Goal: Information Seeking & Learning: Understand process/instructions

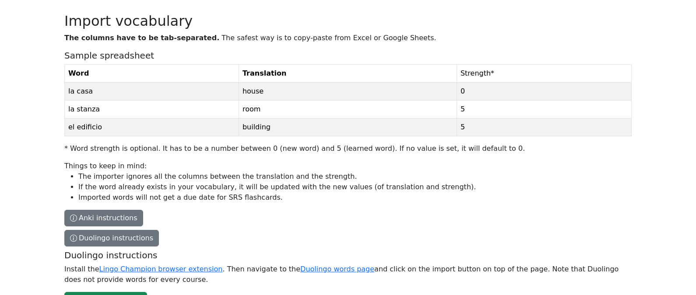
scroll to position [57, 0]
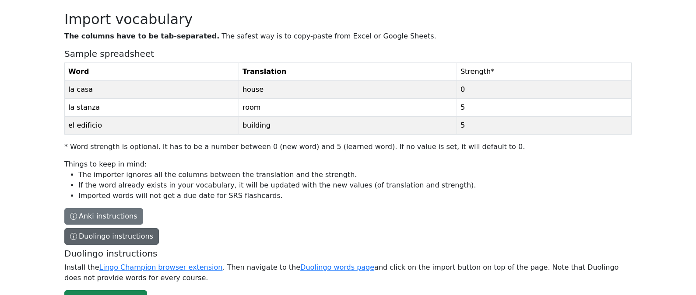
click at [144, 236] on button "Duolingo instructions" at bounding box center [111, 237] width 95 height 17
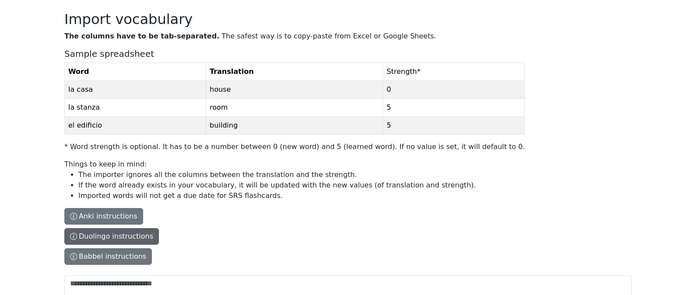
click at [144, 236] on button "Duolingo instructions" at bounding box center [111, 237] width 95 height 17
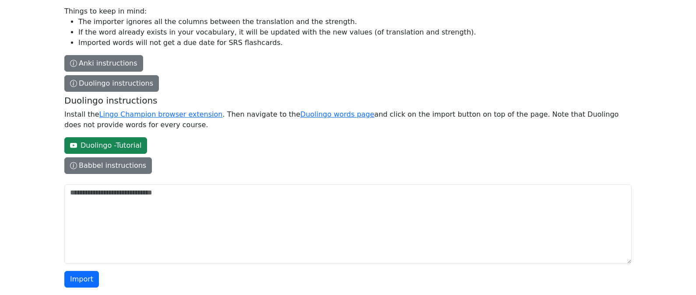
scroll to position [160, 0]
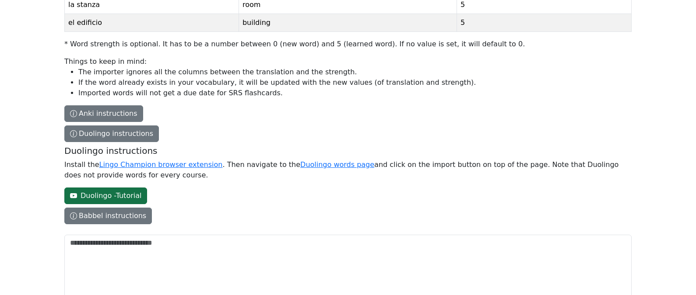
click at [114, 197] on link "Duolingo - Tutorial" at bounding box center [105, 196] width 83 height 17
click at [319, 167] on link "Duolingo words page" at bounding box center [337, 165] width 74 height 8
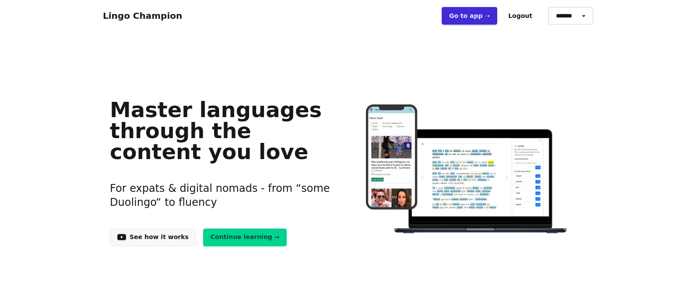
click at [247, 237] on link "Continue learning →" at bounding box center [245, 238] width 84 height 18
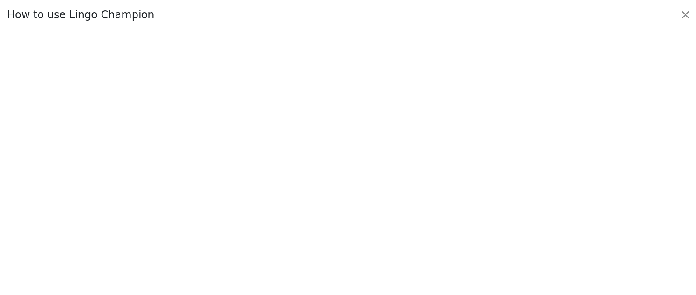
scroll to position [132, 0]
